Goal: Information Seeking & Learning: Learn about a topic

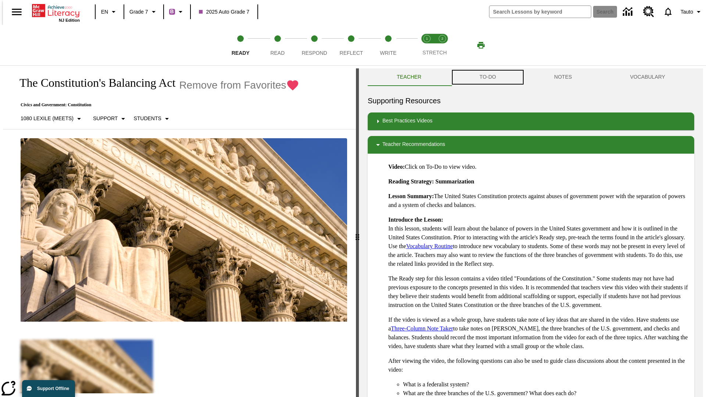
click at [487, 77] on button "TO-DO" at bounding box center [487, 77] width 75 height 18
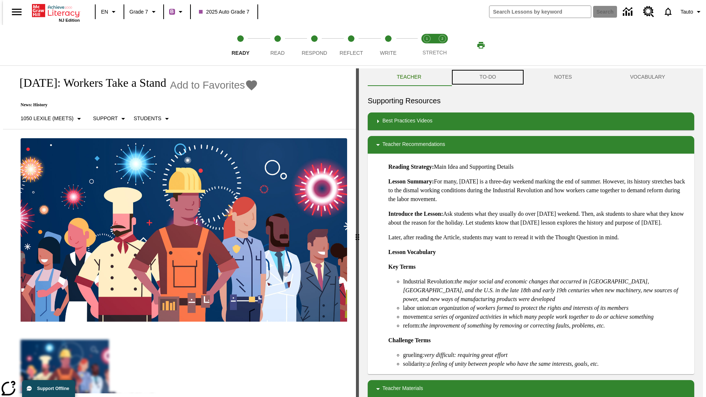
click at [487, 77] on button "TO-DO" at bounding box center [487, 77] width 75 height 18
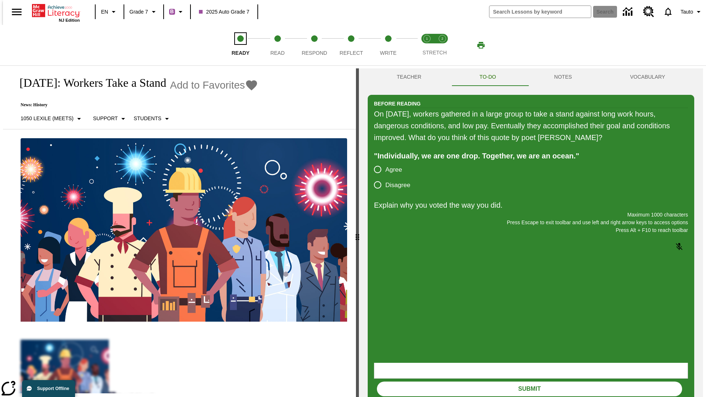
click at [240, 45] on span "Ready" at bounding box center [241, 49] width 18 height 13
click at [277, 45] on span "Read" at bounding box center [277, 49] width 14 height 13
